Goal: Information Seeking & Learning: Learn about a topic

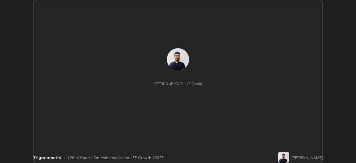
scroll to position [163, 355]
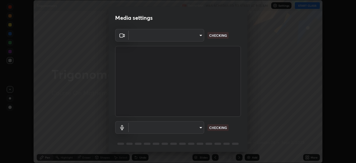
type input "ccb662c38cfd066ef27ab63c4dbcc234e370b0d1dbf8a8ef565076726546cf50"
type input "default"
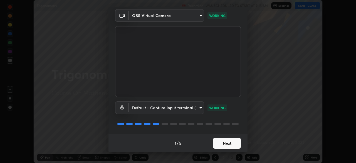
click at [228, 143] on button "Next" at bounding box center [227, 142] width 28 height 11
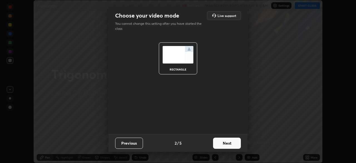
scroll to position [0, 0]
click at [228, 144] on button "Next" at bounding box center [227, 142] width 28 height 11
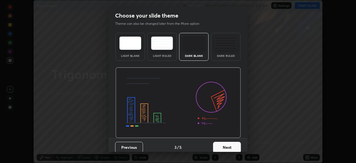
click at [228, 146] on button "Next" at bounding box center [227, 146] width 28 height 11
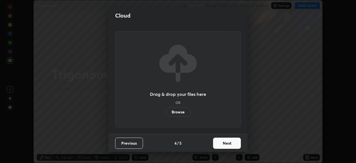
click at [222, 145] on button "Next" at bounding box center [227, 142] width 28 height 11
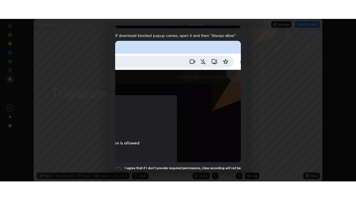
scroll to position [133, 0]
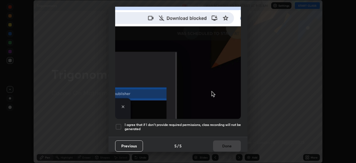
click at [216, 122] on h5 "I agree that if I don't provide required permissions, class recording will not …" at bounding box center [182, 126] width 116 height 9
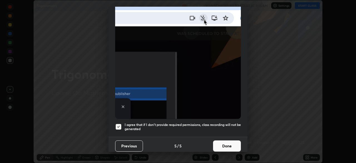
click at [220, 145] on button "Done" at bounding box center [227, 145] width 28 height 11
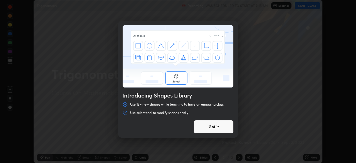
click at [219, 130] on button "Got it" at bounding box center [213, 126] width 40 height 13
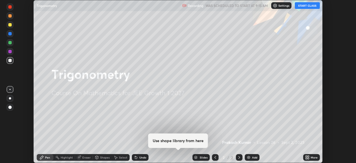
click at [303, 8] on button "START CLASS" at bounding box center [307, 5] width 25 height 7
click at [307, 156] on icon at bounding box center [307, 155] width 1 height 1
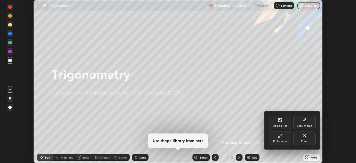
click at [280, 138] on div "Full screen" at bounding box center [280, 137] width 22 height 13
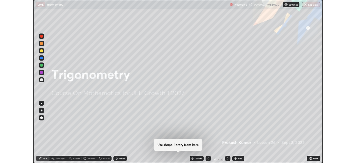
scroll to position [200, 356]
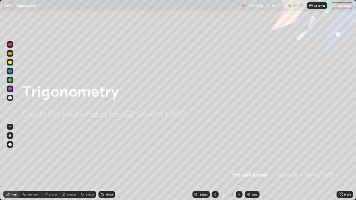
click at [247, 162] on img at bounding box center [248, 194] width 4 height 4
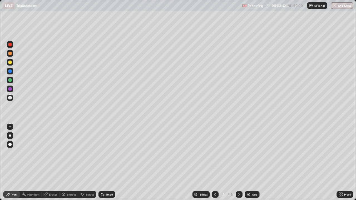
click at [54, 162] on div "Eraser" at bounding box center [53, 194] width 8 height 3
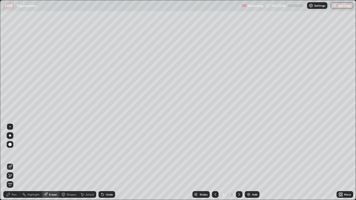
click at [14, 162] on div "Pen" at bounding box center [14, 194] width 5 height 3
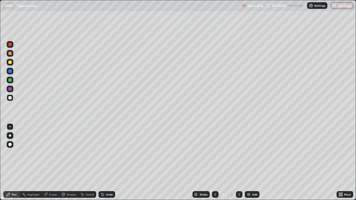
click at [51, 162] on div "Eraser" at bounding box center [53, 194] width 8 height 3
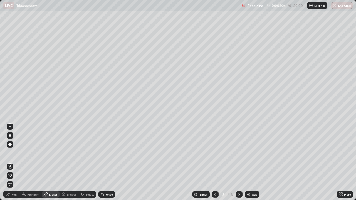
click at [13, 162] on div "Pen" at bounding box center [14, 194] width 5 height 3
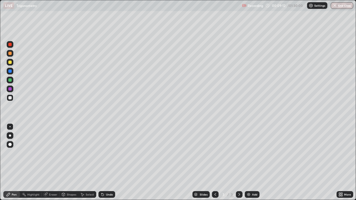
click at [11, 79] on div at bounding box center [9, 79] width 3 height 3
click at [49, 162] on div "Eraser" at bounding box center [53, 194] width 8 height 3
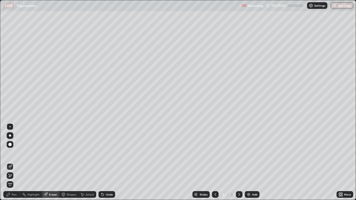
click at [14, 162] on div "Pen" at bounding box center [11, 194] width 17 height 7
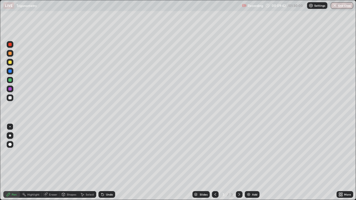
click at [51, 162] on div "Eraser" at bounding box center [53, 194] width 8 height 3
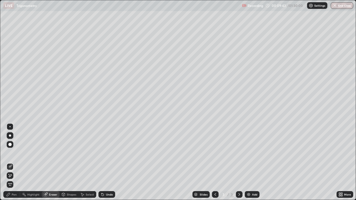
click at [13, 162] on div "Pen" at bounding box center [14, 194] width 5 height 3
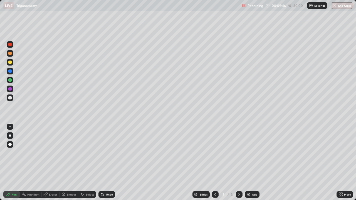
click at [50, 162] on div "Eraser" at bounding box center [53, 194] width 8 height 3
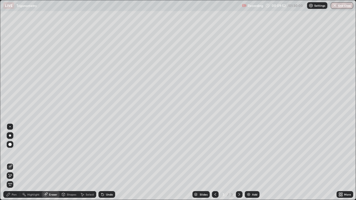
click at [16, 162] on div "Pen" at bounding box center [11, 194] width 17 height 7
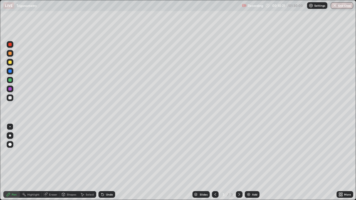
click at [13, 61] on div at bounding box center [10, 62] width 7 height 7
click at [55, 162] on div "Eraser" at bounding box center [53, 194] width 8 height 3
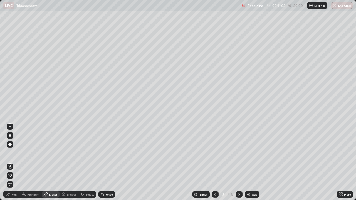
click at [13, 162] on div "Pen" at bounding box center [11, 194] width 17 height 7
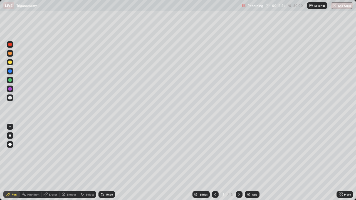
click at [252, 162] on div "Add" at bounding box center [254, 194] width 5 height 3
click at [13, 100] on div at bounding box center [10, 97] width 7 height 9
click at [70, 162] on div "Shapes" at bounding box center [71, 194] width 9 height 3
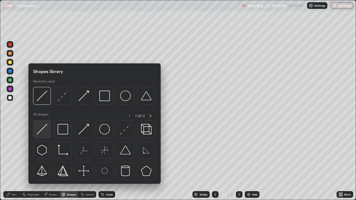
click at [44, 130] on img at bounding box center [42, 129] width 11 height 11
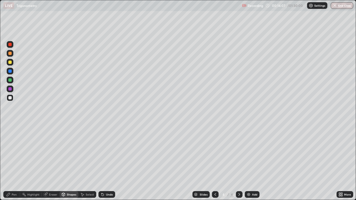
click at [14, 162] on div "Pen" at bounding box center [14, 194] width 5 height 3
click at [11, 77] on div at bounding box center [10, 80] width 7 height 7
click at [51, 162] on div "Eraser" at bounding box center [51, 194] width 18 height 7
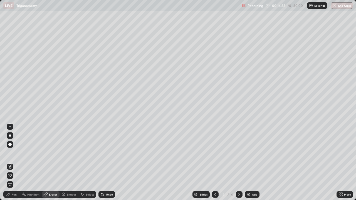
click at [12, 162] on div "Pen" at bounding box center [14, 194] width 5 height 3
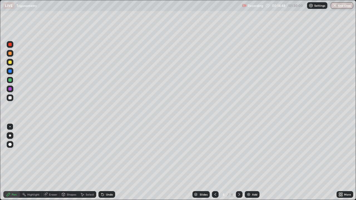
click at [11, 72] on div at bounding box center [9, 70] width 3 height 3
click at [11, 62] on div at bounding box center [9, 62] width 3 height 3
click at [107, 162] on div "Undo" at bounding box center [109, 194] width 7 height 3
click at [70, 162] on div "Shapes" at bounding box center [71, 194] width 9 height 3
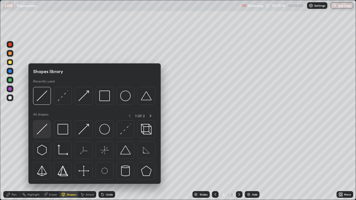
click at [43, 131] on img at bounding box center [42, 129] width 11 height 11
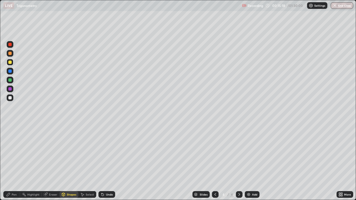
click at [13, 162] on div "Pen" at bounding box center [14, 194] width 5 height 3
click at [13, 100] on div at bounding box center [10, 97] width 7 height 7
click at [104, 162] on div "Undo" at bounding box center [106, 194] width 17 height 7
click at [107, 162] on div "Undo" at bounding box center [109, 194] width 7 height 3
click at [108, 162] on div "Undo" at bounding box center [109, 194] width 7 height 3
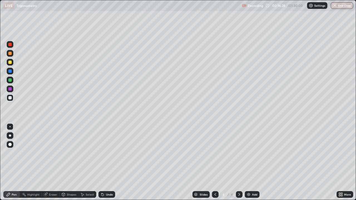
click at [9, 55] on div at bounding box center [9, 53] width 3 height 3
click at [255, 162] on div "Add" at bounding box center [254, 194] width 5 height 3
click at [11, 98] on div at bounding box center [9, 97] width 3 height 3
click at [11, 81] on div at bounding box center [9, 79] width 3 height 3
click at [103, 162] on icon at bounding box center [102, 194] width 4 height 4
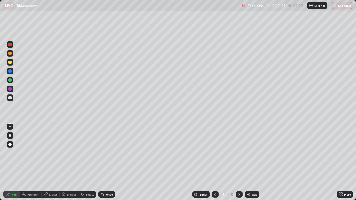
click at [51, 162] on div "Eraser" at bounding box center [53, 194] width 8 height 3
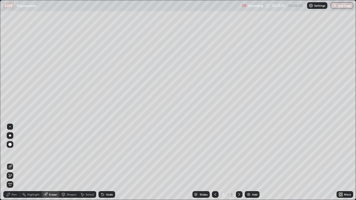
click at [18, 162] on div "Pen" at bounding box center [11, 194] width 17 height 7
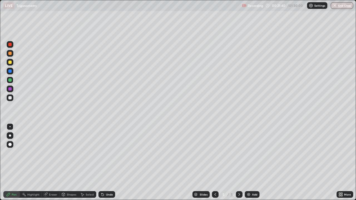
click at [12, 100] on div at bounding box center [10, 97] width 7 height 7
click at [212, 162] on div at bounding box center [215, 194] width 7 height 7
click at [238, 162] on icon at bounding box center [239, 194] width 4 height 4
click at [217, 162] on div at bounding box center [215, 194] width 7 height 7
click at [239, 162] on icon at bounding box center [239, 194] width 4 height 4
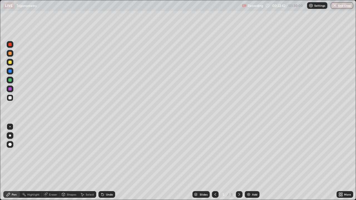
click at [9, 54] on div at bounding box center [9, 53] width 3 height 3
click at [10, 98] on div at bounding box center [9, 97] width 3 height 3
click at [11, 80] on div at bounding box center [9, 79] width 3 height 3
click at [217, 162] on div at bounding box center [215, 194] width 7 height 7
click at [238, 162] on icon at bounding box center [239, 194] width 4 height 4
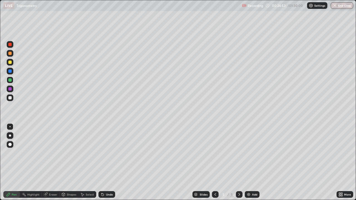
click at [8, 62] on div at bounding box center [10, 62] width 7 height 7
click at [49, 162] on div "Eraser" at bounding box center [53, 194] width 8 height 3
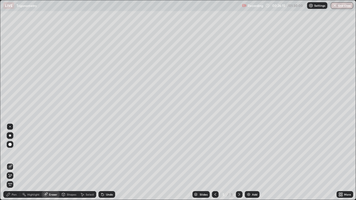
click at [14, 162] on div "Pen" at bounding box center [14, 194] width 5 height 3
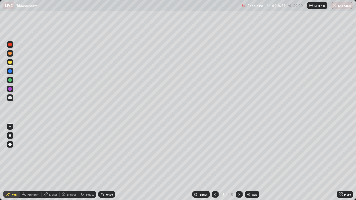
click at [68, 162] on div "Shapes" at bounding box center [71, 194] width 9 height 3
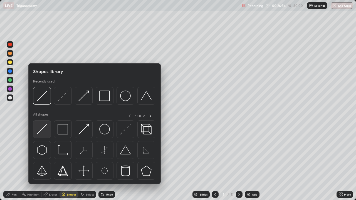
click at [42, 128] on img at bounding box center [42, 129] width 11 height 11
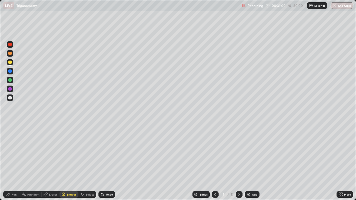
click at [14, 162] on div "Pen" at bounding box center [14, 194] width 5 height 3
click at [46, 162] on div "Eraser" at bounding box center [51, 194] width 18 height 7
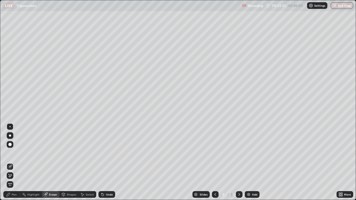
click at [11, 162] on icon at bounding box center [10, 175] width 4 height 5
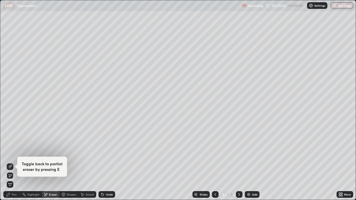
click at [9, 162] on icon at bounding box center [8, 194] width 4 height 4
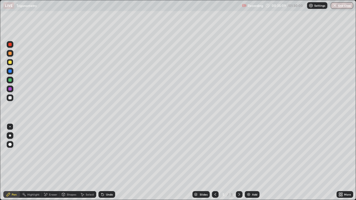
click at [252, 162] on div "Add" at bounding box center [254, 194] width 5 height 3
click at [10, 98] on div at bounding box center [9, 97] width 3 height 3
click at [10, 72] on div at bounding box center [9, 70] width 3 height 3
click at [10, 80] on div at bounding box center [9, 79] width 3 height 3
click at [104, 162] on div "Undo" at bounding box center [106, 194] width 17 height 7
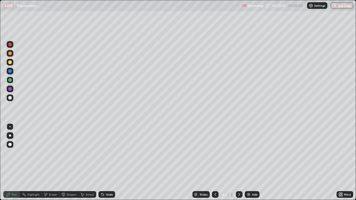
click at [69, 162] on div "Shapes" at bounding box center [71, 194] width 9 height 3
click at [12, 162] on div "Pen" at bounding box center [14, 194] width 5 height 3
click at [215, 162] on icon at bounding box center [215, 194] width 4 height 4
click at [238, 162] on icon at bounding box center [239, 194] width 4 height 4
click at [71, 162] on div "Shapes" at bounding box center [71, 194] width 9 height 3
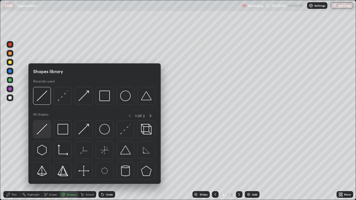
click at [39, 128] on img at bounding box center [42, 129] width 11 height 11
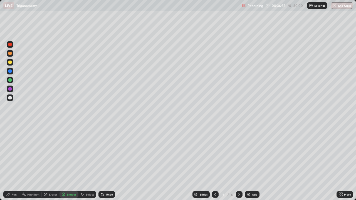
click at [17, 162] on div "Pen" at bounding box center [11, 194] width 17 height 7
click at [13, 99] on div at bounding box center [10, 97] width 7 height 7
click at [69, 162] on div "Shapes" at bounding box center [68, 194] width 19 height 7
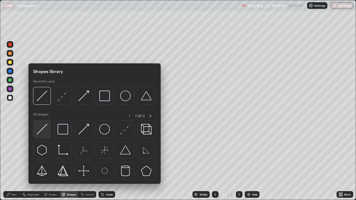
click at [44, 129] on img at bounding box center [42, 129] width 11 height 11
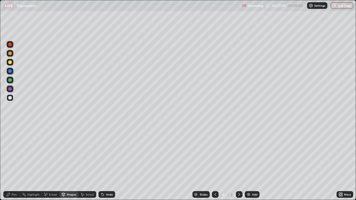
click at [13, 162] on div "Pen" at bounding box center [11, 194] width 17 height 7
click at [217, 162] on div at bounding box center [215, 194] width 7 height 7
click at [238, 162] on icon at bounding box center [239, 194] width 2 height 3
click at [72, 162] on div "Shapes" at bounding box center [71, 194] width 9 height 3
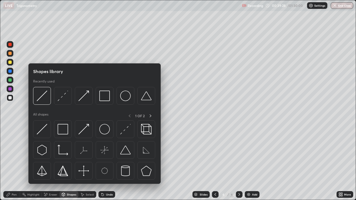
click at [88, 162] on div "Select" at bounding box center [90, 194] width 8 height 3
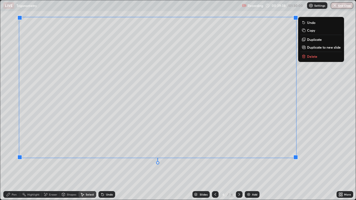
click at [14, 162] on div "Pen" at bounding box center [14, 194] width 5 height 3
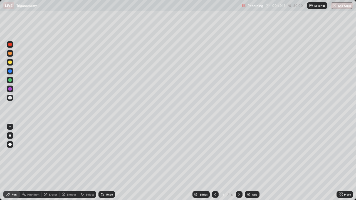
click at [254, 162] on div "Add" at bounding box center [254, 194] width 5 height 3
click at [15, 162] on div "Pen" at bounding box center [11, 194] width 17 height 7
click at [88, 162] on div "Select" at bounding box center [90, 194] width 8 height 3
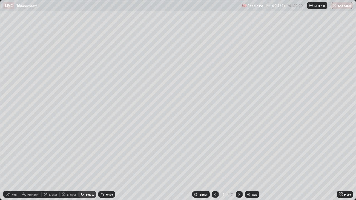
click at [88, 162] on div "Select" at bounding box center [90, 194] width 8 height 3
click at [86, 162] on div "Select" at bounding box center [90, 194] width 8 height 3
click at [70, 162] on div "Shapes" at bounding box center [68, 194] width 19 height 7
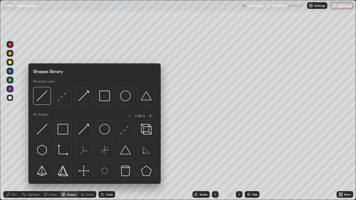
click at [70, 162] on div "Shapes" at bounding box center [71, 194] width 9 height 3
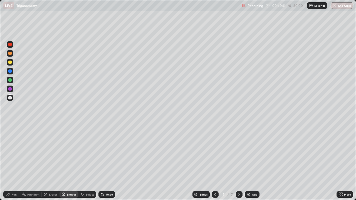
click at [68, 162] on div "Shapes" at bounding box center [68, 194] width 19 height 7
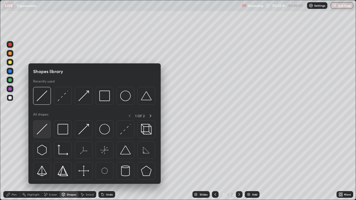
click at [46, 131] on img at bounding box center [42, 129] width 11 height 11
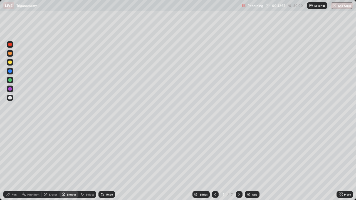
click at [68, 162] on div "Shapes" at bounding box center [71, 194] width 9 height 3
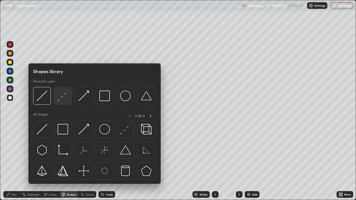
click at [63, 93] on img at bounding box center [63, 96] width 11 height 11
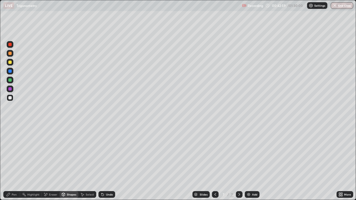
click at [10, 62] on div at bounding box center [9, 62] width 3 height 3
click at [106, 162] on div "Undo" at bounding box center [106, 194] width 17 height 7
click at [106, 162] on div "Undo" at bounding box center [109, 194] width 7 height 3
click at [54, 162] on div "Eraser" at bounding box center [53, 194] width 8 height 3
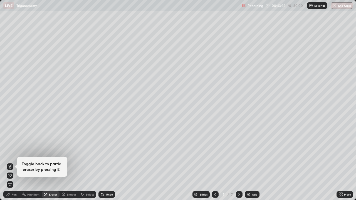
click at [9, 162] on icon at bounding box center [10, 175] width 3 height 3
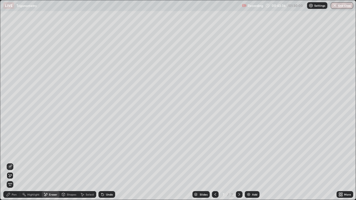
click at [71, 162] on div "Shapes" at bounding box center [71, 194] width 9 height 3
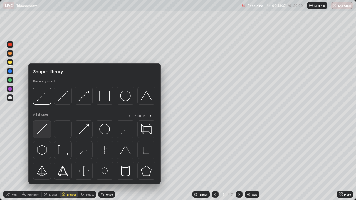
click at [45, 135] on div at bounding box center [42, 129] width 18 height 18
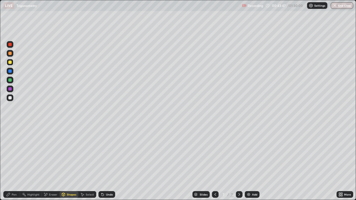
click at [107, 162] on div "Undo" at bounding box center [109, 194] width 7 height 3
click at [70, 162] on div "Shapes" at bounding box center [71, 194] width 9 height 3
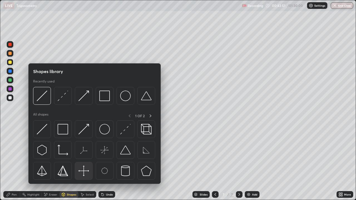
click at [85, 162] on img at bounding box center [83, 171] width 11 height 11
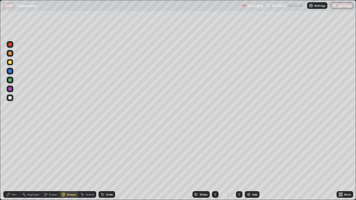
click at [109, 162] on div "Undo" at bounding box center [109, 194] width 7 height 3
click at [75, 162] on div "Shapes" at bounding box center [71, 194] width 9 height 3
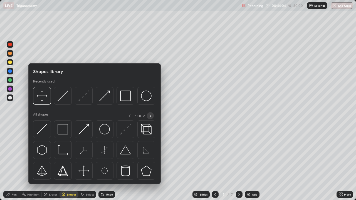
click at [151, 115] on icon at bounding box center [150, 116] width 4 height 4
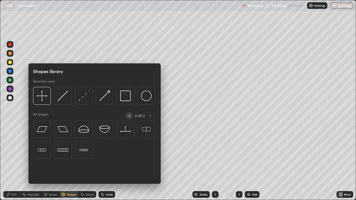
click at [128, 116] on icon at bounding box center [129, 116] width 4 height 4
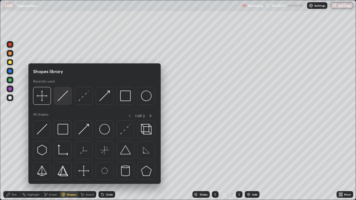
click at [64, 96] on img at bounding box center [63, 96] width 11 height 11
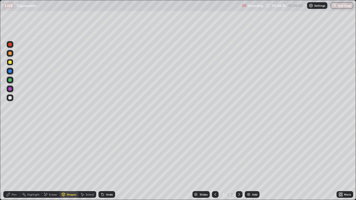
click at [68, 162] on div "Shapes" at bounding box center [71, 194] width 9 height 3
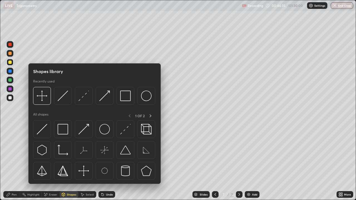
click at [18, 162] on div "Pen" at bounding box center [11, 194] width 17 height 7
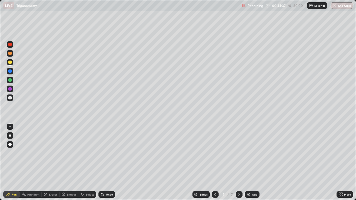
click at [11, 162] on div "Pen" at bounding box center [11, 194] width 17 height 7
click at [13, 162] on div "Pen" at bounding box center [14, 194] width 5 height 3
click at [53, 162] on div "Eraser" at bounding box center [53, 194] width 8 height 3
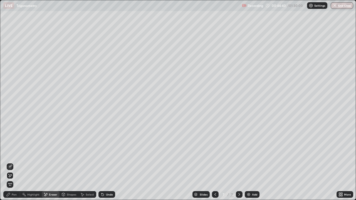
click at [67, 162] on div "Shapes" at bounding box center [71, 194] width 9 height 3
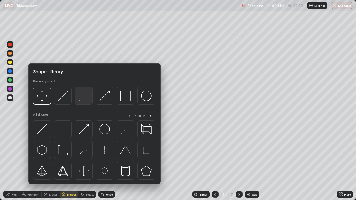
click at [85, 94] on img at bounding box center [83, 96] width 11 height 11
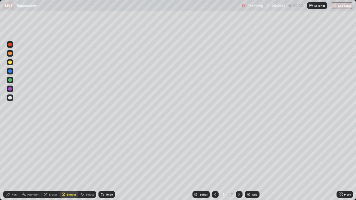
click at [12, 98] on div at bounding box center [10, 97] width 7 height 7
click at [15, 162] on div "Pen" at bounding box center [14, 194] width 5 height 3
click at [10, 79] on div at bounding box center [9, 79] width 3 height 3
click at [108, 162] on div "Undo" at bounding box center [106, 194] width 17 height 7
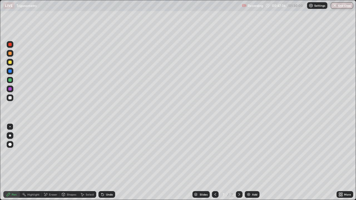
click at [109, 162] on div "Undo" at bounding box center [109, 194] width 7 height 3
click at [107, 162] on div "Undo" at bounding box center [109, 194] width 7 height 3
click at [106, 162] on div "Undo" at bounding box center [109, 194] width 7 height 3
click at [107, 162] on div "Undo" at bounding box center [109, 194] width 7 height 3
click at [101, 162] on icon at bounding box center [102, 195] width 2 height 2
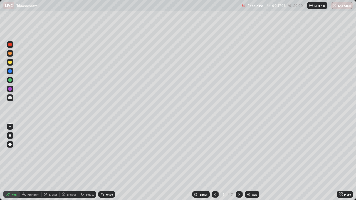
click at [104, 162] on div "Undo" at bounding box center [106, 194] width 17 height 7
click at [107, 162] on div "Undo" at bounding box center [109, 194] width 7 height 3
click at [106, 162] on div "Undo" at bounding box center [109, 194] width 7 height 3
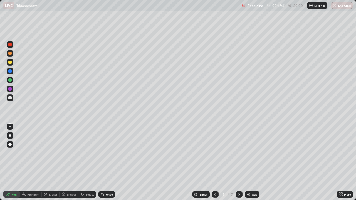
click at [106, 162] on div "Undo" at bounding box center [109, 194] width 7 height 3
click at [105, 162] on div "Undo" at bounding box center [106, 194] width 17 height 7
click at [106, 162] on div "Undo" at bounding box center [109, 194] width 7 height 3
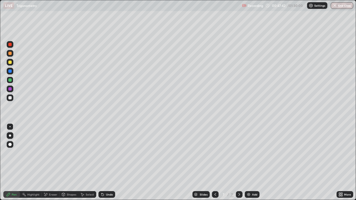
click at [107, 162] on div "Undo" at bounding box center [106, 194] width 17 height 7
click at [107, 162] on div "Undo" at bounding box center [109, 194] width 7 height 3
click at [108, 162] on div "Undo" at bounding box center [109, 194] width 7 height 3
click at [110, 162] on div "Undo" at bounding box center [109, 194] width 7 height 3
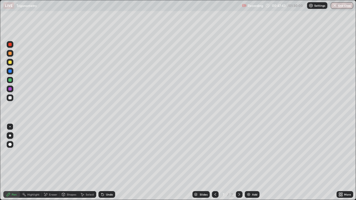
click at [110, 162] on div "Undo" at bounding box center [106, 194] width 17 height 7
click at [111, 162] on div "Undo" at bounding box center [106, 194] width 17 height 7
click at [104, 162] on div "Undo" at bounding box center [106, 194] width 17 height 7
click at [52, 162] on div "Eraser" at bounding box center [51, 194] width 18 height 7
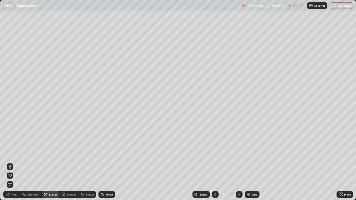
click at [9, 162] on icon at bounding box center [8, 194] width 3 height 3
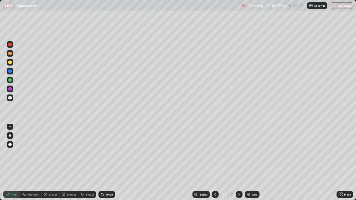
click at [108, 162] on div "Undo" at bounding box center [109, 194] width 7 height 3
click at [105, 162] on div "Undo" at bounding box center [106, 194] width 17 height 7
click at [106, 162] on div "Undo" at bounding box center [109, 194] width 7 height 3
click at [109, 162] on div "Undo" at bounding box center [109, 194] width 7 height 3
click at [108, 162] on div "Undo" at bounding box center [109, 194] width 7 height 3
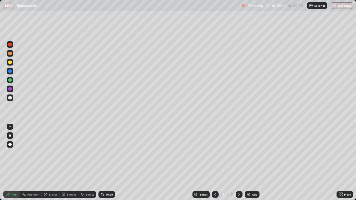
click at [108, 162] on div "Undo" at bounding box center [106, 194] width 17 height 7
click at [109, 162] on div "Undo" at bounding box center [106, 194] width 17 height 7
click at [110, 162] on div "Undo" at bounding box center [106, 194] width 17 height 7
click at [108, 162] on div "Undo" at bounding box center [106, 194] width 17 height 7
click at [52, 162] on div "Eraser" at bounding box center [53, 194] width 8 height 3
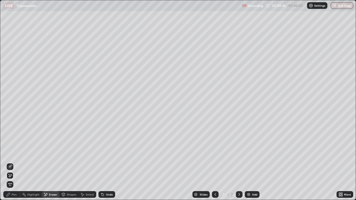
click at [110, 162] on div "Undo" at bounding box center [109, 194] width 7 height 3
click at [14, 162] on div "Pen" at bounding box center [14, 194] width 5 height 3
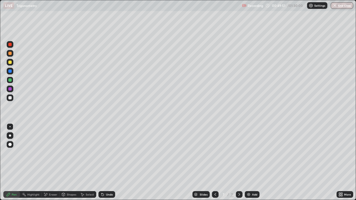
click at [108, 162] on div "Undo" at bounding box center [109, 194] width 7 height 3
click at [106, 162] on div "Undo" at bounding box center [109, 194] width 7 height 3
click at [70, 162] on div "Shapes" at bounding box center [71, 194] width 9 height 3
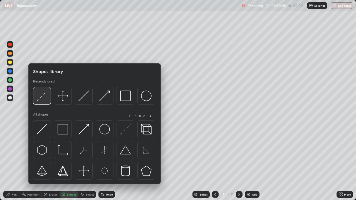
click at [44, 96] on img at bounding box center [42, 96] width 11 height 11
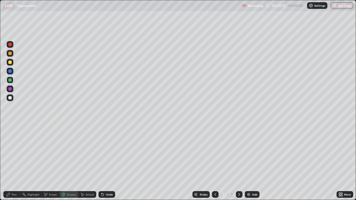
click at [109, 162] on div "Undo" at bounding box center [109, 194] width 7 height 3
click at [108, 162] on div "Undo" at bounding box center [106, 194] width 17 height 7
click at [111, 162] on div "Undo" at bounding box center [106, 194] width 17 height 7
click at [54, 162] on div "Eraser" at bounding box center [53, 194] width 8 height 3
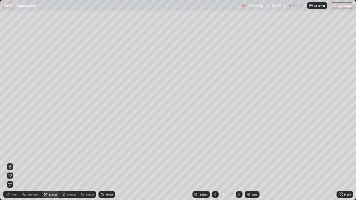
click at [15, 162] on div "Pen" at bounding box center [14, 194] width 5 height 3
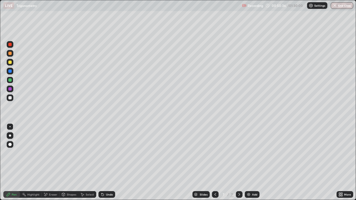
click at [107, 162] on div "Undo" at bounding box center [109, 194] width 7 height 3
click at [71, 162] on div "Shapes" at bounding box center [71, 194] width 9 height 3
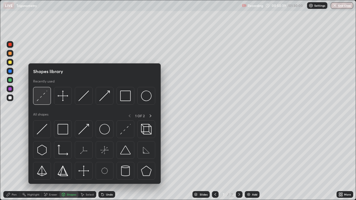
click at [45, 96] on img at bounding box center [42, 96] width 11 height 11
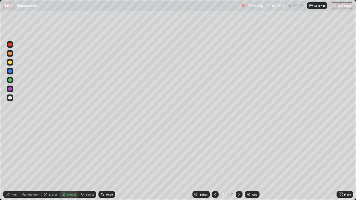
click at [104, 162] on div "Undo" at bounding box center [106, 194] width 17 height 7
click at [16, 162] on div "Pen" at bounding box center [11, 194] width 17 height 7
click at [11, 96] on div at bounding box center [9, 97] width 3 height 3
click at [106, 162] on div "Undo" at bounding box center [106, 194] width 17 height 7
click at [106, 162] on div "Undo" at bounding box center [109, 194] width 7 height 3
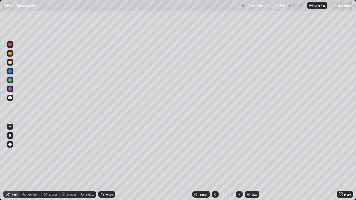
click at [104, 162] on div "Undo" at bounding box center [106, 194] width 17 height 7
click at [105, 162] on div "Undo" at bounding box center [106, 194] width 17 height 7
click at [104, 162] on div "Undo" at bounding box center [106, 194] width 17 height 7
click at [107, 162] on div "Undo" at bounding box center [106, 194] width 17 height 7
click at [106, 162] on div "Undo" at bounding box center [106, 194] width 17 height 7
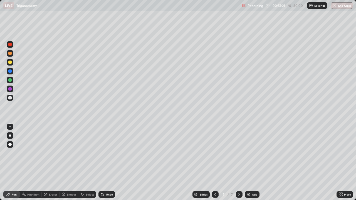
click at [106, 162] on div "Undo" at bounding box center [109, 194] width 7 height 3
click at [107, 162] on div "Undo" at bounding box center [109, 194] width 7 height 3
click at [108, 162] on div "Undo" at bounding box center [106, 194] width 17 height 7
click at [109, 162] on div "Undo" at bounding box center [109, 194] width 7 height 3
click at [106, 162] on div "Undo" at bounding box center [109, 194] width 7 height 3
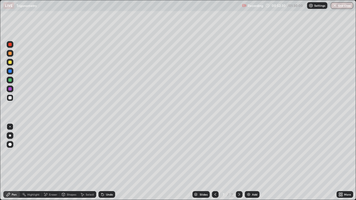
click at [104, 162] on div "Undo" at bounding box center [106, 194] width 17 height 7
click at [9, 81] on div at bounding box center [9, 79] width 3 height 3
click at [107, 162] on div "Undo" at bounding box center [106, 194] width 17 height 7
click at [7, 52] on div at bounding box center [10, 53] width 7 height 7
click at [347, 162] on div "More" at bounding box center [347, 194] width 7 height 3
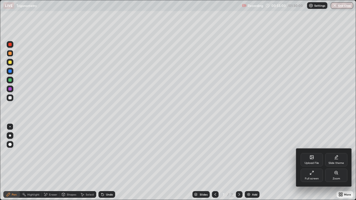
click at [313, 162] on div "Full screen" at bounding box center [311, 175] width 22 height 13
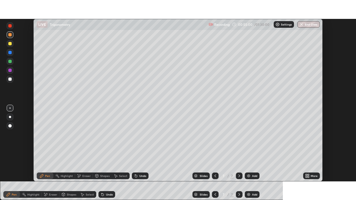
scroll to position [27621, 27428]
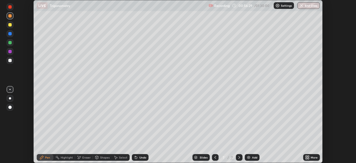
click at [65, 157] on div "Highlight" at bounding box center [67, 157] width 12 height 3
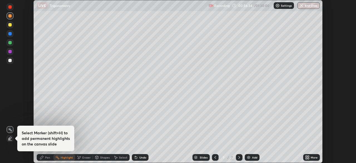
click at [140, 154] on div "Undo" at bounding box center [140, 157] width 17 height 7
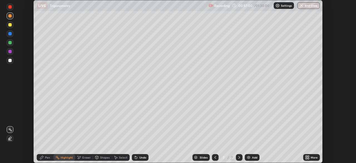
click at [315, 156] on div "More" at bounding box center [313, 157] width 7 height 3
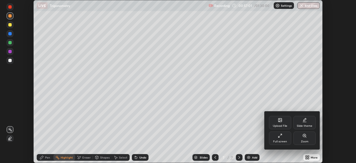
click at [283, 137] on div "Full screen" at bounding box center [280, 137] width 22 height 13
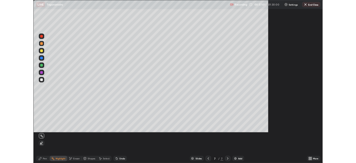
scroll to position [200, 356]
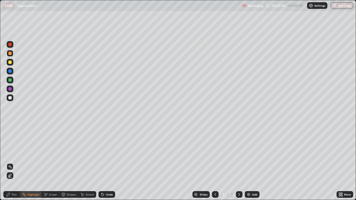
click at [344, 162] on div "More" at bounding box center [347, 194] width 7 height 3
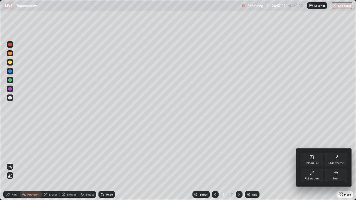
click at [317, 162] on div "Full screen" at bounding box center [311, 175] width 22 height 13
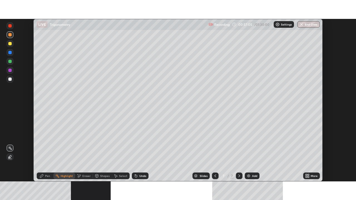
scroll to position [27621, 27428]
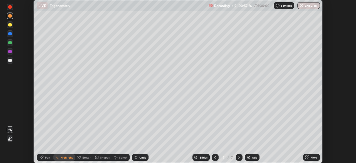
click at [47, 158] on div "Pen" at bounding box center [47, 157] width 5 height 3
click at [86, 156] on div "Eraser" at bounding box center [86, 157] width 8 height 3
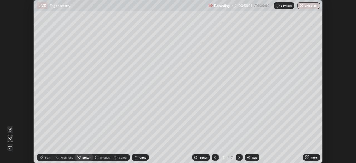
click at [309, 156] on icon at bounding box center [307, 155] width 1 height 1
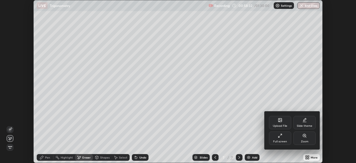
click at [280, 138] on div "Full screen" at bounding box center [280, 137] width 22 height 13
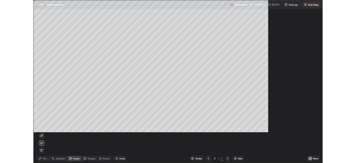
scroll to position [200, 356]
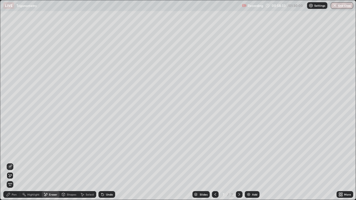
click at [13, 162] on div "Pen" at bounding box center [14, 194] width 5 height 3
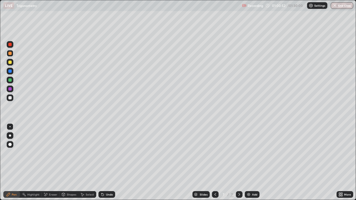
click at [249, 162] on img at bounding box center [248, 194] width 4 height 4
click at [9, 63] on div at bounding box center [9, 62] width 3 height 3
click at [86, 162] on div "Select" at bounding box center [87, 194] width 18 height 7
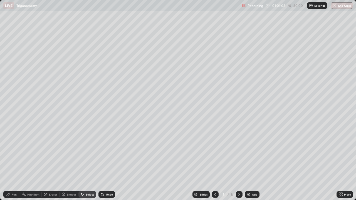
click at [67, 162] on div "Shapes" at bounding box center [71, 194] width 9 height 3
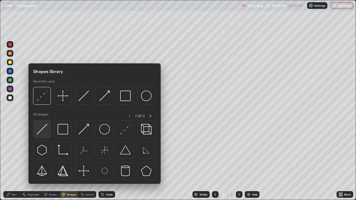
click at [51, 131] on div at bounding box center [42, 129] width 18 height 18
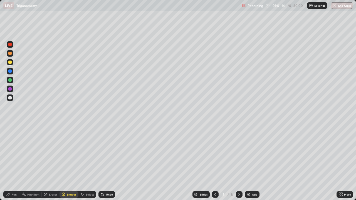
click at [107, 162] on div "Undo" at bounding box center [106, 194] width 17 height 7
click at [70, 162] on div "Shapes" at bounding box center [68, 194] width 19 height 7
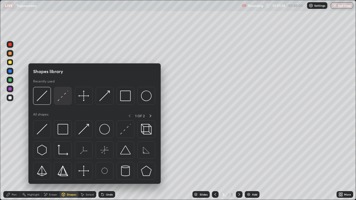
click at [63, 99] on img at bounding box center [63, 96] width 11 height 11
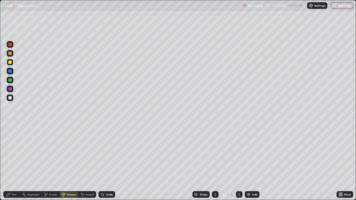
click at [109, 162] on div "Undo" at bounding box center [109, 194] width 7 height 3
click at [110, 162] on div "Undo" at bounding box center [109, 194] width 7 height 3
click at [89, 162] on div "Select" at bounding box center [90, 194] width 8 height 3
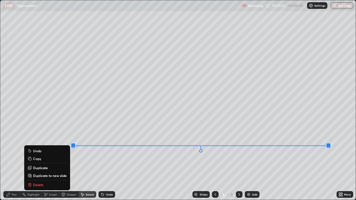
click at [14, 162] on div "Pen" at bounding box center [14, 194] width 5 height 3
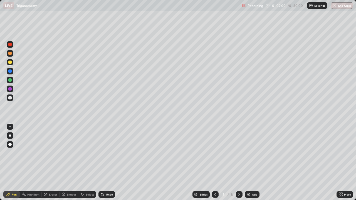
click at [86, 162] on div "Select" at bounding box center [90, 194] width 8 height 3
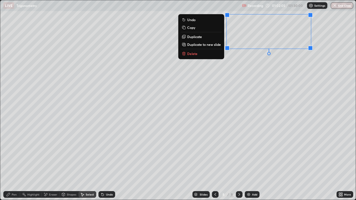
click at [54, 162] on div "Eraser" at bounding box center [53, 194] width 8 height 3
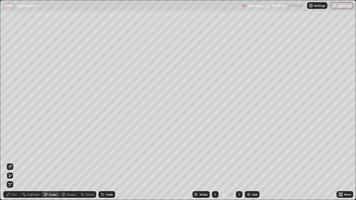
click at [15, 162] on div "Pen" at bounding box center [14, 194] width 5 height 3
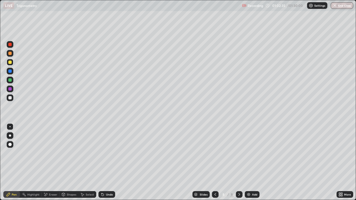
click at [107, 162] on div "Undo" at bounding box center [106, 194] width 17 height 7
click at [108, 162] on div "Undo" at bounding box center [109, 194] width 7 height 3
click at [10, 87] on div at bounding box center [10, 89] width 7 height 7
click at [10, 81] on div at bounding box center [9, 79] width 3 height 3
click at [214, 162] on icon at bounding box center [215, 194] width 4 height 4
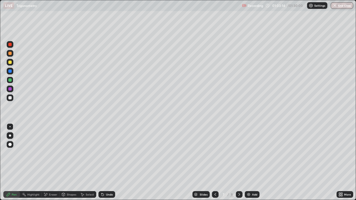
click at [238, 162] on icon at bounding box center [239, 194] width 4 height 4
click at [214, 162] on div at bounding box center [215, 194] width 7 height 7
click at [213, 162] on icon at bounding box center [215, 194] width 4 height 4
click at [214, 162] on icon at bounding box center [215, 194] width 4 height 4
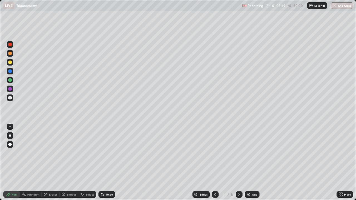
click at [214, 162] on icon at bounding box center [215, 194] width 4 height 4
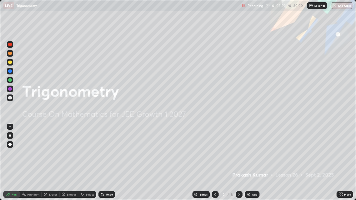
click at [239, 162] on icon at bounding box center [239, 194] width 2 height 3
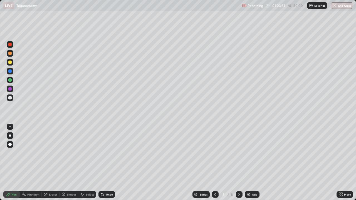
click at [239, 162] on div at bounding box center [239, 194] width 7 height 11
click at [238, 162] on icon at bounding box center [239, 194] width 2 height 3
click at [238, 162] on icon at bounding box center [239, 194] width 4 height 4
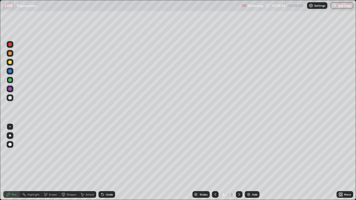
click at [104, 162] on div "Undo" at bounding box center [106, 194] width 17 height 7
click at [109, 162] on div "Undo" at bounding box center [106, 194] width 17 height 7
click at [50, 162] on div "Eraser" at bounding box center [51, 194] width 18 height 7
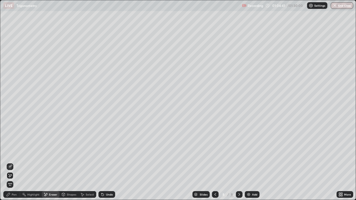
click at [110, 162] on div "Undo" at bounding box center [109, 194] width 7 height 3
click at [12, 162] on div at bounding box center [10, 166] width 7 height 7
click at [106, 162] on div "Undo" at bounding box center [109, 194] width 7 height 3
click at [9, 162] on icon at bounding box center [9, 174] width 1 height 1
click at [9, 162] on icon at bounding box center [8, 194] width 4 height 4
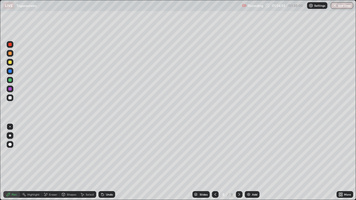
click at [11, 99] on div at bounding box center [9, 97] width 3 height 3
click at [105, 162] on div "Undo" at bounding box center [106, 194] width 17 height 7
click at [108, 162] on div "Undo" at bounding box center [109, 194] width 7 height 3
click at [107, 162] on div "Undo" at bounding box center [106, 194] width 17 height 7
click at [108, 162] on div "Undo" at bounding box center [109, 194] width 7 height 3
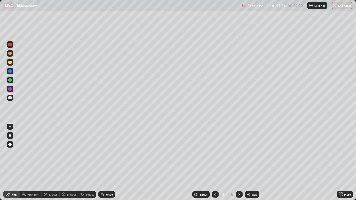
click at [52, 162] on div "Eraser" at bounding box center [53, 194] width 8 height 3
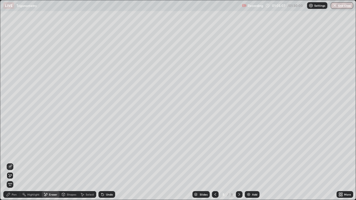
click at [107, 162] on div "Undo" at bounding box center [109, 194] width 7 height 3
click at [106, 162] on div "Undo" at bounding box center [109, 194] width 7 height 3
click at [104, 162] on div "Undo" at bounding box center [106, 194] width 17 height 7
click at [106, 162] on div "Undo" at bounding box center [109, 194] width 7 height 3
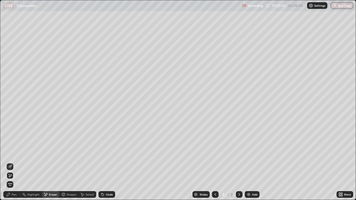
click at [107, 162] on div "Undo" at bounding box center [106, 194] width 17 height 7
click at [108, 162] on div "Undo" at bounding box center [109, 194] width 7 height 3
click at [6, 162] on div "Pen" at bounding box center [11, 194] width 17 height 7
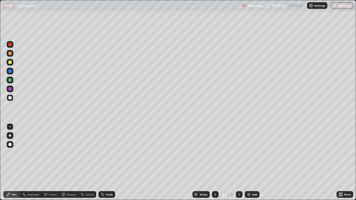
click at [108, 162] on div "Undo" at bounding box center [109, 194] width 7 height 3
click at [107, 162] on div "Undo" at bounding box center [109, 194] width 7 height 3
click at [106, 162] on div "Undo" at bounding box center [109, 194] width 7 height 3
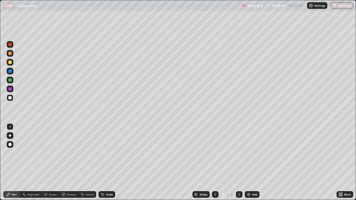
click at [106, 162] on div "Undo" at bounding box center [109, 194] width 7 height 3
click at [105, 162] on div "Undo" at bounding box center [106, 194] width 17 height 7
click at [104, 162] on div "Undo" at bounding box center [106, 194] width 17 height 7
click at [105, 162] on div "Undo" at bounding box center [106, 194] width 17 height 7
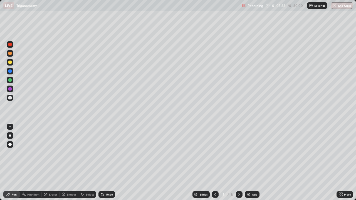
click at [104, 162] on div "Undo" at bounding box center [106, 194] width 17 height 7
click at [104, 162] on icon at bounding box center [102, 194] width 4 height 4
click at [108, 162] on div "Undo" at bounding box center [109, 194] width 7 height 3
click at [106, 162] on div "Undo" at bounding box center [109, 194] width 7 height 3
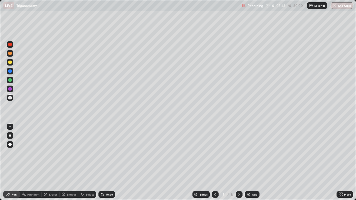
click at [108, 162] on div "Undo" at bounding box center [109, 194] width 7 height 3
click at [106, 162] on div "Undo" at bounding box center [109, 194] width 7 height 3
click at [104, 162] on div "Undo" at bounding box center [106, 194] width 17 height 7
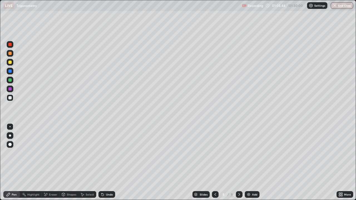
click at [104, 162] on div "Undo" at bounding box center [106, 194] width 17 height 7
click at [51, 162] on div "Eraser" at bounding box center [53, 194] width 8 height 3
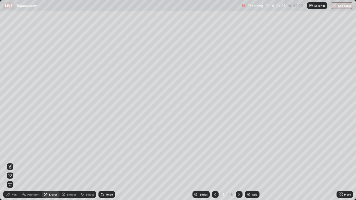
click at [12, 162] on div "Pen" at bounding box center [14, 194] width 5 height 3
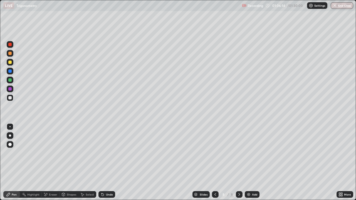
click at [106, 162] on div "Undo" at bounding box center [109, 194] width 7 height 3
click at [107, 162] on div "Undo" at bounding box center [109, 194] width 7 height 3
click at [106, 162] on div "Undo" at bounding box center [109, 194] width 7 height 3
click at [105, 162] on div "Undo" at bounding box center [106, 194] width 17 height 7
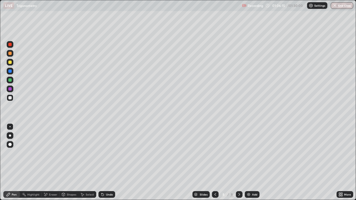
click at [105, 162] on div "Undo" at bounding box center [106, 194] width 17 height 7
click at [104, 162] on div "Undo" at bounding box center [105, 194] width 19 height 11
click at [106, 162] on div "Undo" at bounding box center [106, 194] width 17 height 7
click at [10, 80] on div at bounding box center [9, 79] width 3 height 3
click at [108, 162] on div "Undo" at bounding box center [109, 194] width 7 height 3
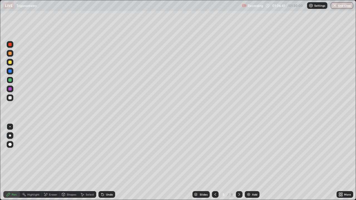
click at [106, 162] on div "Undo" at bounding box center [106, 194] width 17 height 7
click at [107, 162] on div "Undo" at bounding box center [109, 194] width 7 height 3
click at [106, 162] on div "Undo" at bounding box center [109, 194] width 7 height 3
click at [106, 162] on div "Undo" at bounding box center [106, 194] width 17 height 7
click at [50, 162] on div "Eraser" at bounding box center [51, 194] width 18 height 7
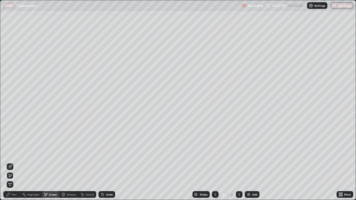
click at [105, 162] on div "Undo" at bounding box center [106, 194] width 17 height 7
click at [103, 162] on div "Undo" at bounding box center [106, 194] width 17 height 7
click at [11, 162] on icon at bounding box center [10, 166] width 4 height 4
click at [111, 162] on div "Undo" at bounding box center [109, 194] width 7 height 3
click at [108, 162] on div "Undo" at bounding box center [109, 194] width 7 height 3
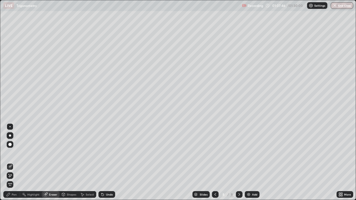
click at [12, 162] on div "Pen" at bounding box center [14, 194] width 5 height 3
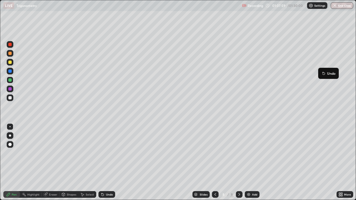
click at [320, 71] on button "Undo" at bounding box center [328, 73] width 16 height 7
click at [74, 72] on button "Undo" at bounding box center [82, 71] width 16 height 7
click at [344, 162] on div "More" at bounding box center [347, 194] width 7 height 3
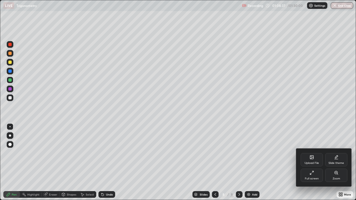
click at [315, 162] on div "Full screen" at bounding box center [311, 175] width 22 height 13
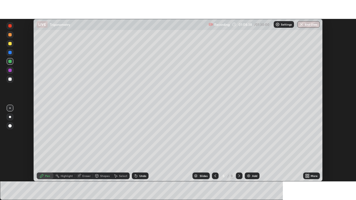
scroll to position [27621, 27428]
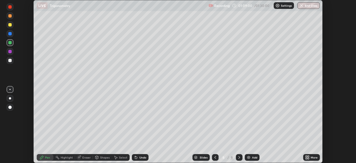
click at [311, 155] on div "More" at bounding box center [311, 157] width 17 height 7
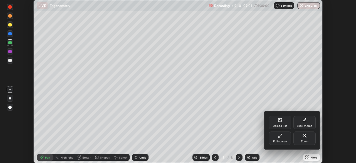
click at [284, 138] on div "Full screen" at bounding box center [280, 137] width 22 height 13
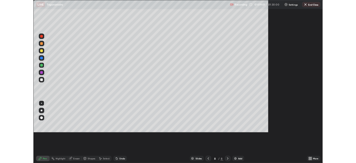
scroll to position [200, 356]
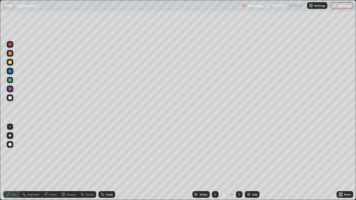
click at [347, 162] on div "More" at bounding box center [347, 194] width 7 height 3
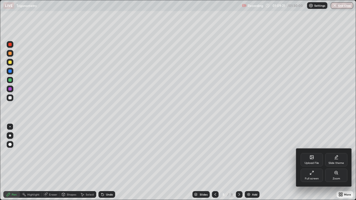
click at [343, 162] on div at bounding box center [178, 100] width 356 height 200
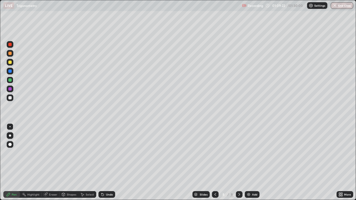
click at [345, 162] on div "More" at bounding box center [347, 194] width 7 height 3
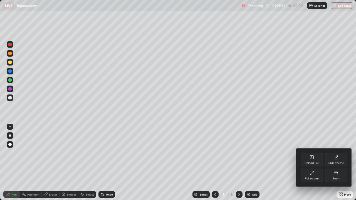
click at [315, 162] on div "Full screen" at bounding box center [311, 175] width 22 height 13
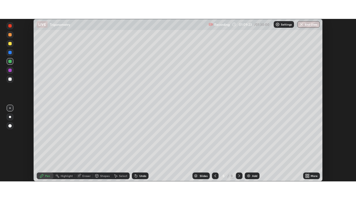
scroll to position [27621, 27428]
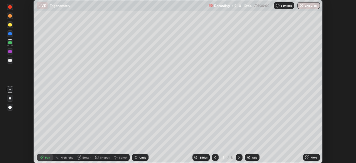
click at [308, 156] on icon at bounding box center [307, 155] width 1 height 1
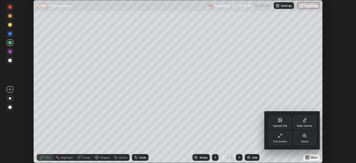
click at [279, 136] on icon at bounding box center [280, 135] width 4 height 4
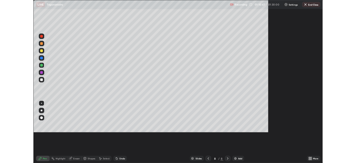
scroll to position [200, 356]
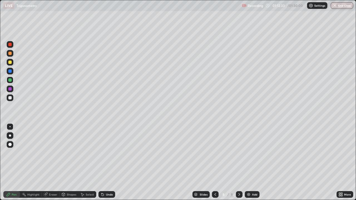
click at [252, 162] on div "Add" at bounding box center [254, 194] width 5 height 3
click at [70, 162] on div "Shapes" at bounding box center [71, 194] width 9 height 3
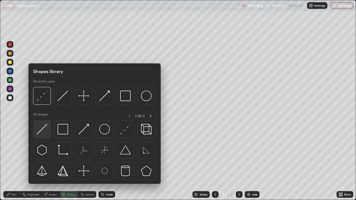
click at [50, 128] on div at bounding box center [42, 129] width 18 height 18
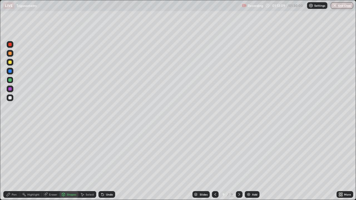
click at [10, 54] on div at bounding box center [9, 53] width 3 height 3
click at [105, 162] on div "Undo" at bounding box center [106, 194] width 17 height 7
click at [16, 162] on div "Pen" at bounding box center [11, 194] width 17 height 7
click at [68, 162] on div "Shapes" at bounding box center [71, 194] width 9 height 3
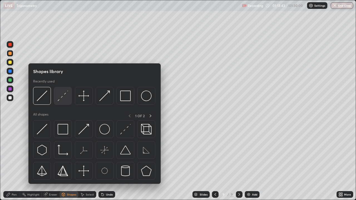
click at [65, 97] on img at bounding box center [63, 96] width 11 height 11
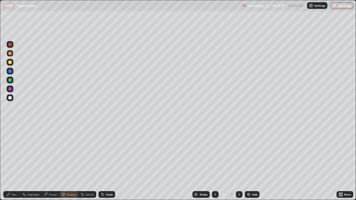
click at [12, 162] on div "Pen" at bounding box center [14, 194] width 5 height 3
click at [49, 162] on div "Eraser" at bounding box center [53, 194] width 8 height 3
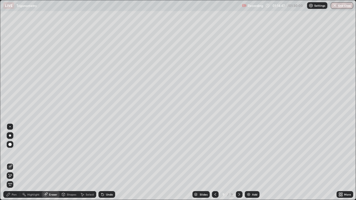
click at [16, 162] on div "Pen" at bounding box center [14, 194] width 5 height 3
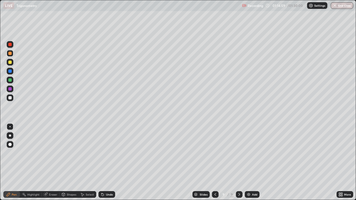
click at [10, 98] on div at bounding box center [9, 97] width 3 height 3
click at [104, 162] on div "Undo" at bounding box center [106, 194] width 17 height 7
click at [112, 162] on div "Undo" at bounding box center [106, 194] width 17 height 7
click at [105, 162] on div "Undo" at bounding box center [106, 194] width 17 height 7
click at [345, 162] on div "More" at bounding box center [344, 194] width 17 height 7
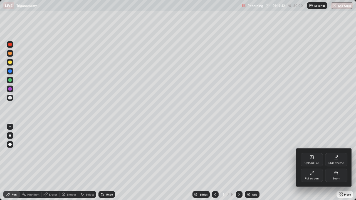
click at [313, 162] on div "Full screen" at bounding box center [312, 178] width 14 height 3
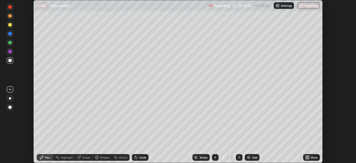
scroll to position [27621, 27428]
click at [310, 4] on button "End Class" at bounding box center [308, 5] width 23 height 7
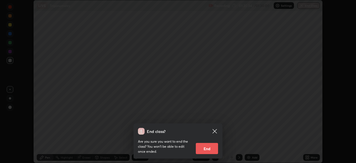
click at [209, 153] on button "End" at bounding box center [207, 148] width 22 height 11
